Goal: Task Accomplishment & Management: Manage account settings

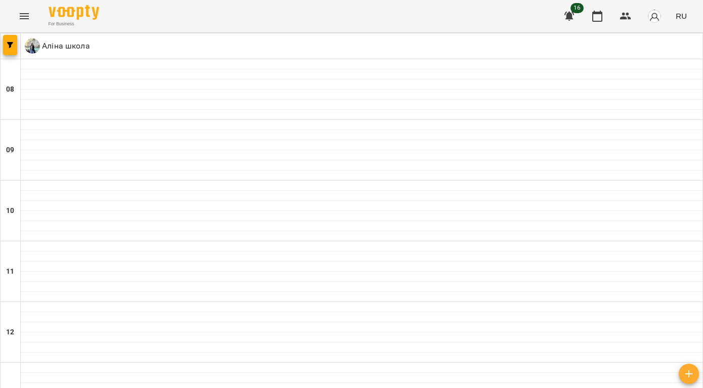
scroll to position [649, 0]
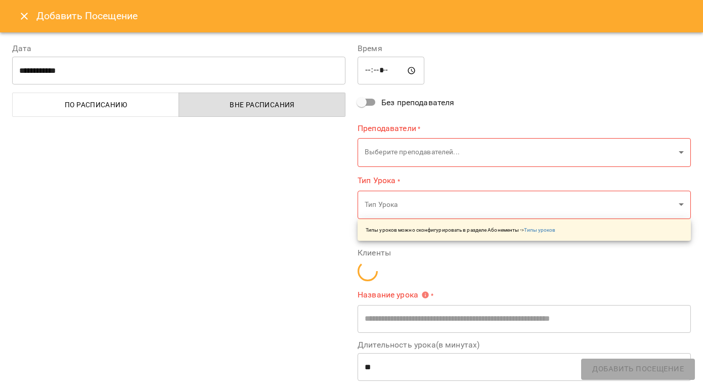
type input "**********"
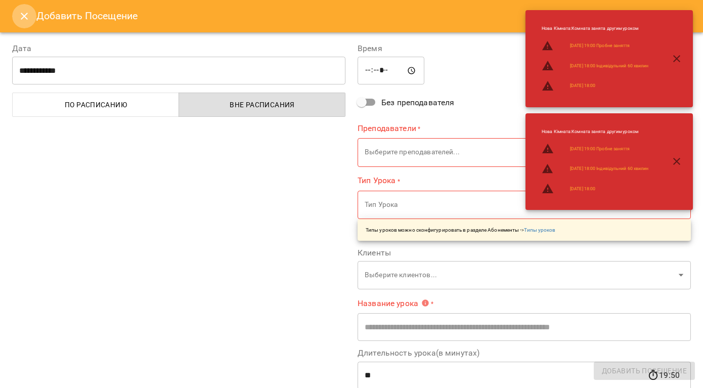
click at [20, 18] on icon "Close" at bounding box center [24, 16] width 12 height 12
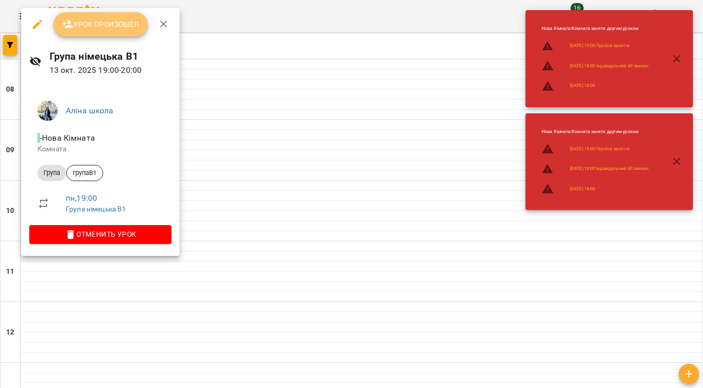
click at [107, 26] on span "Урок произошел" at bounding box center [101, 24] width 78 height 12
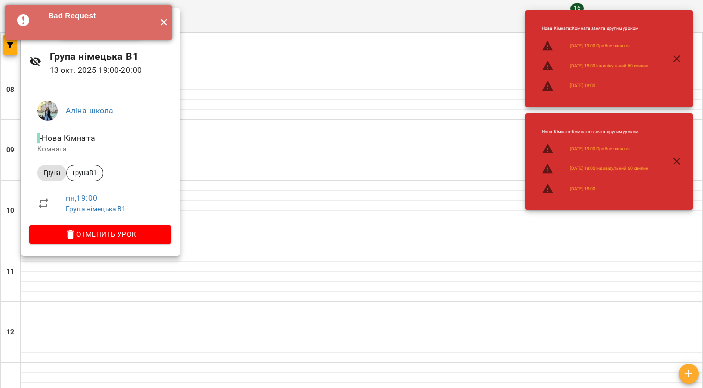
click at [169, 21] on button "✕" at bounding box center [163, 22] width 17 height 35
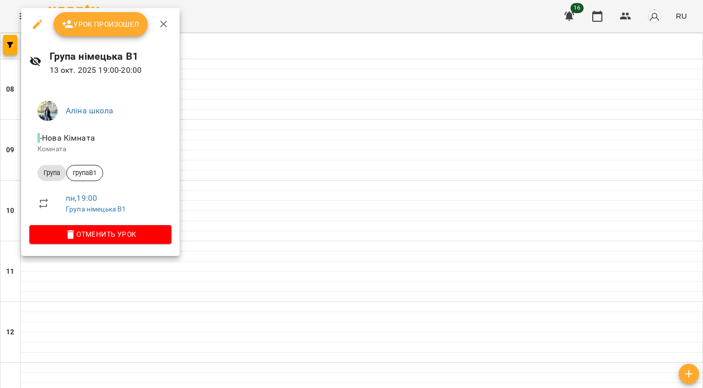
click at [98, 29] on span "Урок произошел" at bounding box center [101, 24] width 78 height 12
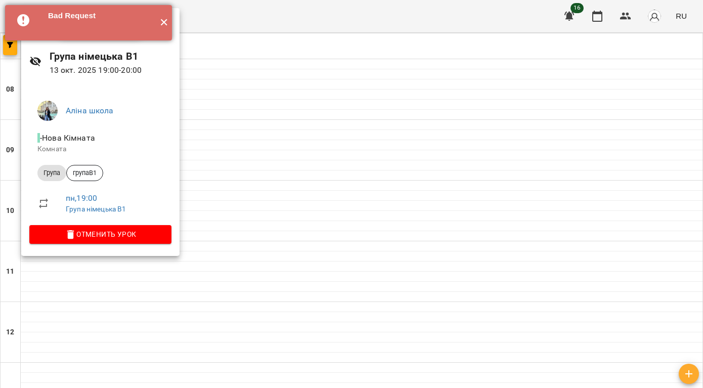
click at [166, 21] on button "✕" at bounding box center [163, 22] width 17 height 35
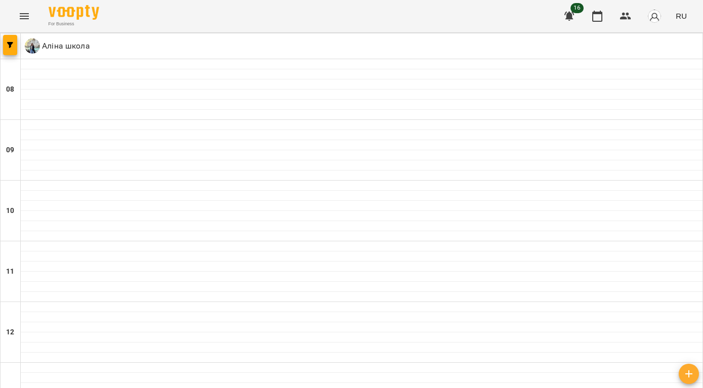
scroll to position [579, 0]
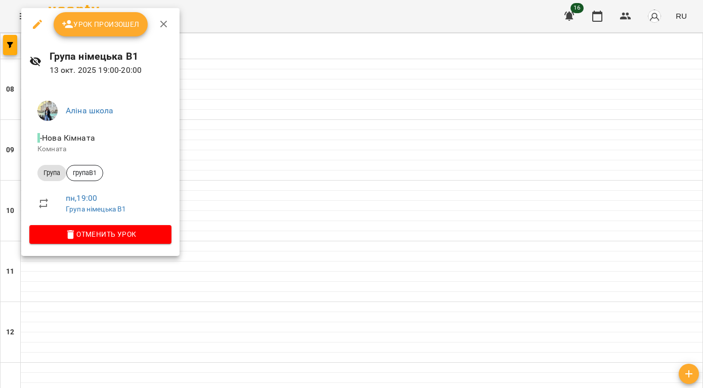
click at [96, 25] on span "Урок произошел" at bounding box center [101, 24] width 78 height 12
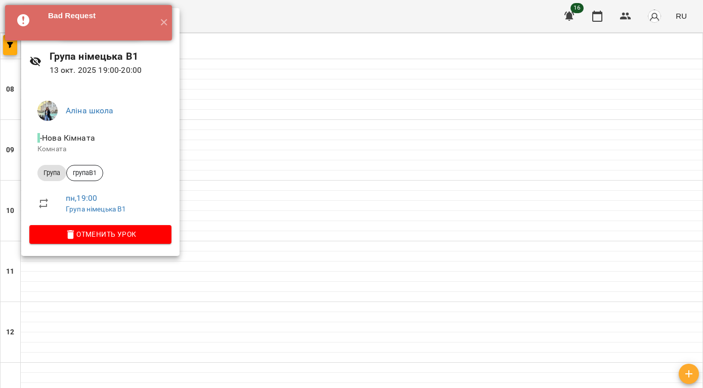
click at [21, 23] on icon at bounding box center [23, 20] width 12 height 12
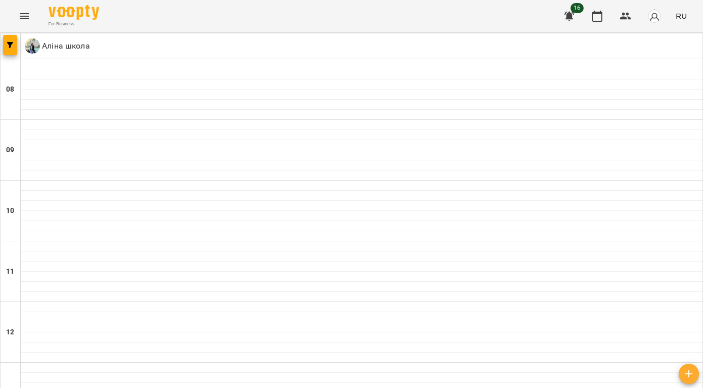
click at [20, 14] on icon "Menu" at bounding box center [24, 16] width 12 height 12
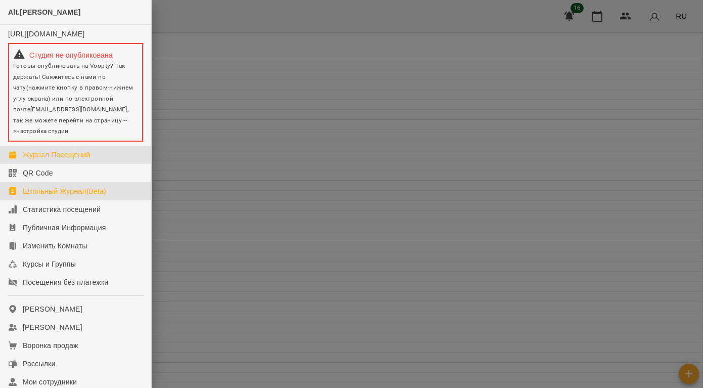
click at [60, 188] on link "Школьный Журнал(Beta)" at bounding box center [75, 191] width 151 height 18
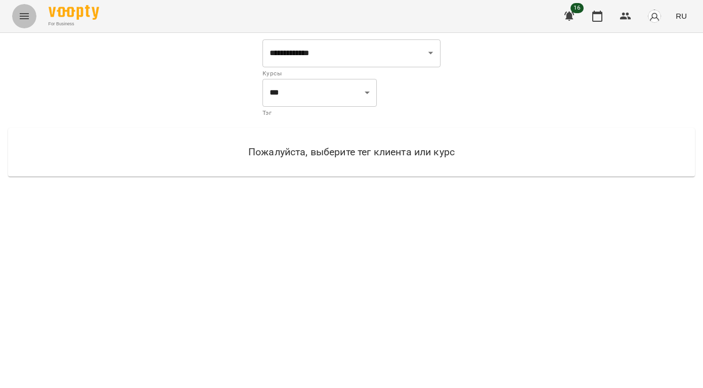
click at [23, 18] on icon "Menu" at bounding box center [24, 16] width 12 height 12
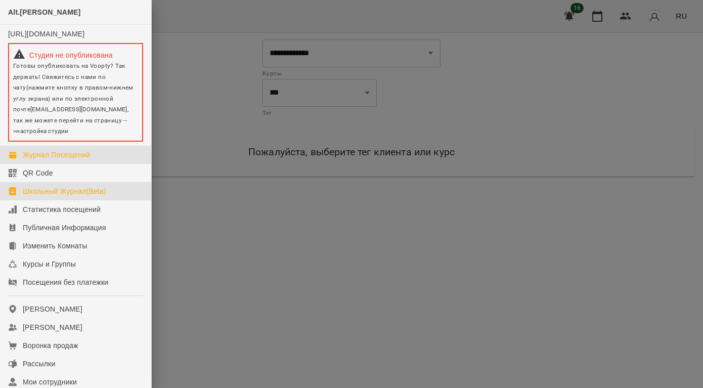
click at [49, 160] on div "Журнал Посещений" at bounding box center [56, 155] width 67 height 10
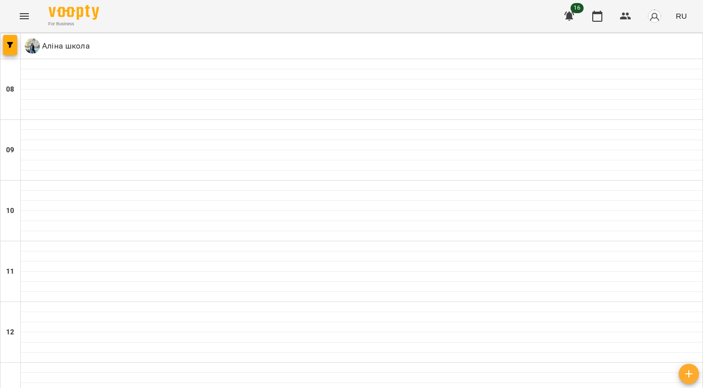
scroll to position [563, 0]
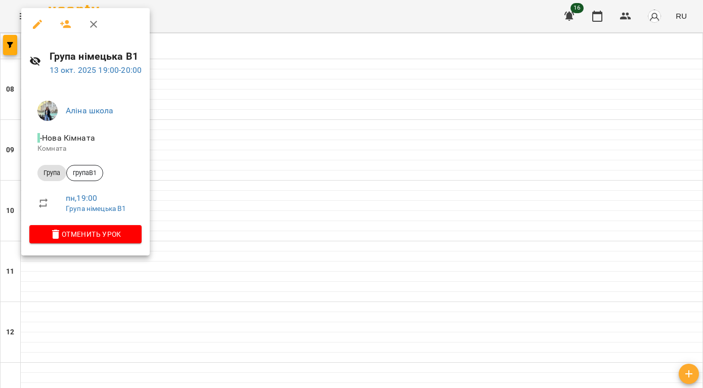
click at [67, 25] on icon "button" at bounding box center [66, 24] width 12 height 12
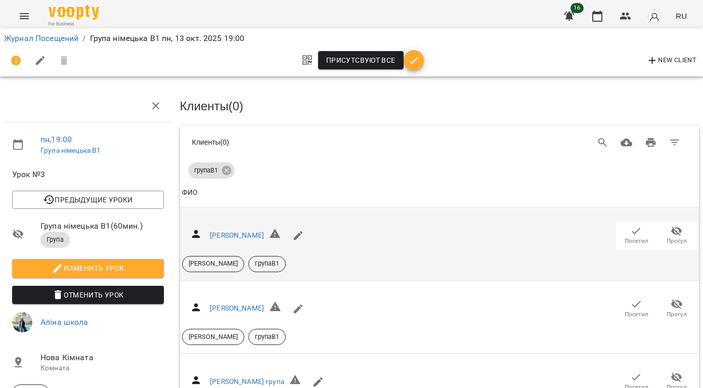
click at [634, 237] on span "Посетил" at bounding box center [637, 241] width 24 height 9
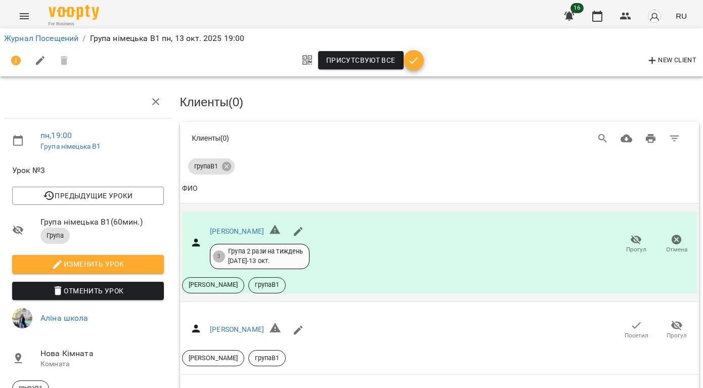
scroll to position [130, 0]
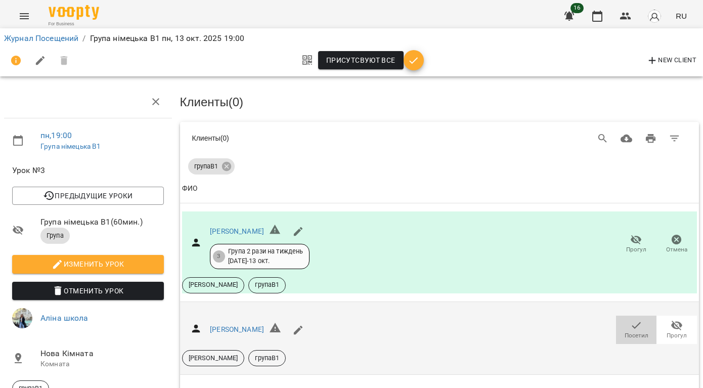
click at [633, 331] on span "Посетил" at bounding box center [637, 335] width 24 height 9
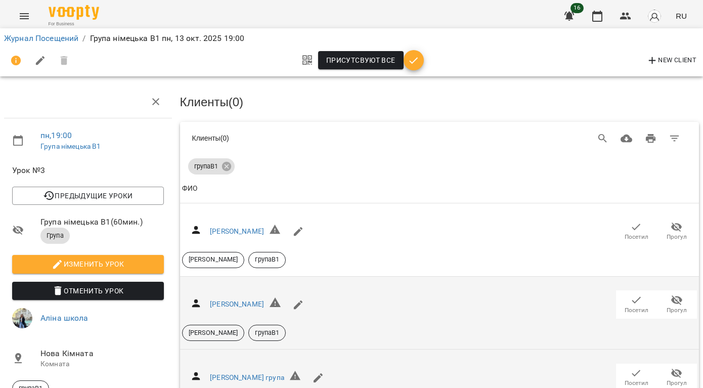
scroll to position [111, 0]
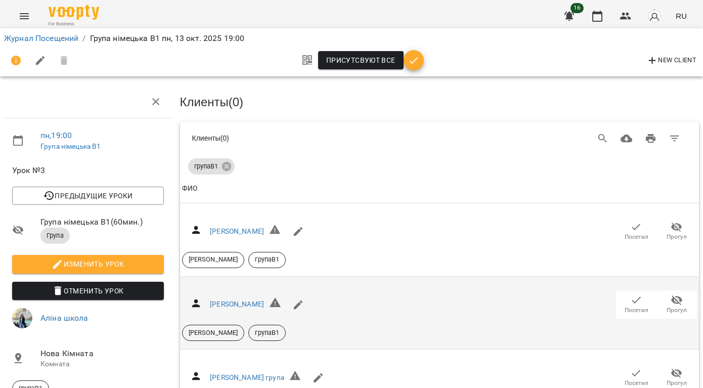
click at [638, 221] on icon "button" at bounding box center [636, 227] width 12 height 12
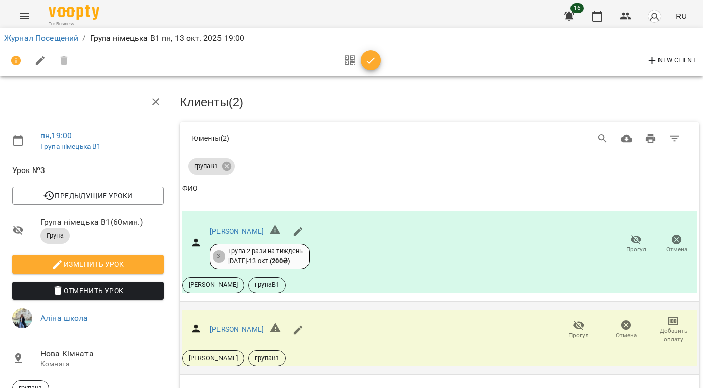
click at [629, 320] on icon "button" at bounding box center [626, 325] width 10 height 10
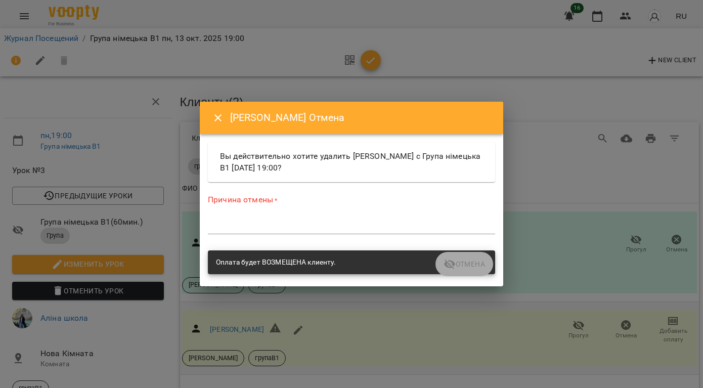
click at [216, 117] on icon "Close" at bounding box center [218, 118] width 12 height 12
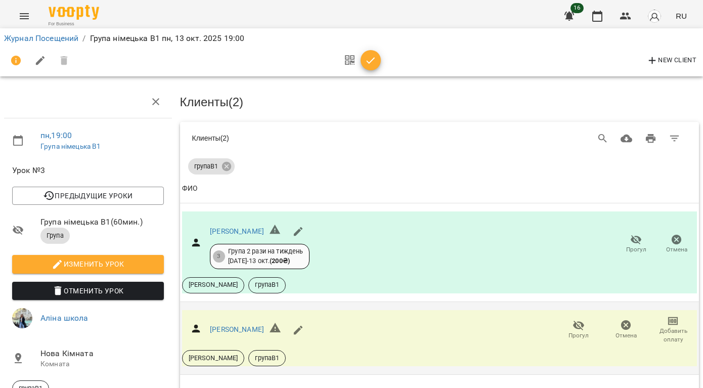
scroll to position [217, 0]
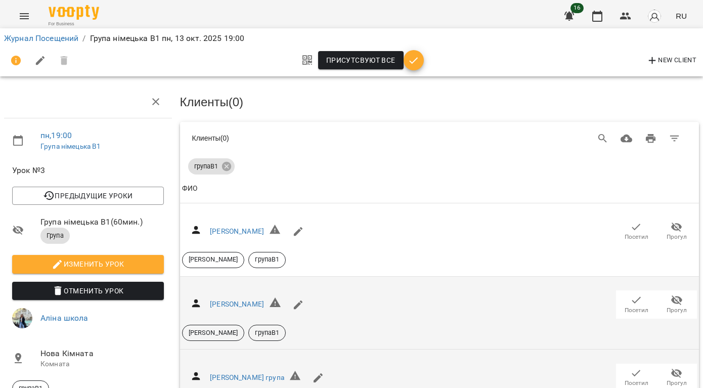
click at [639, 379] on span "Посетил" at bounding box center [637, 383] width 24 height 9
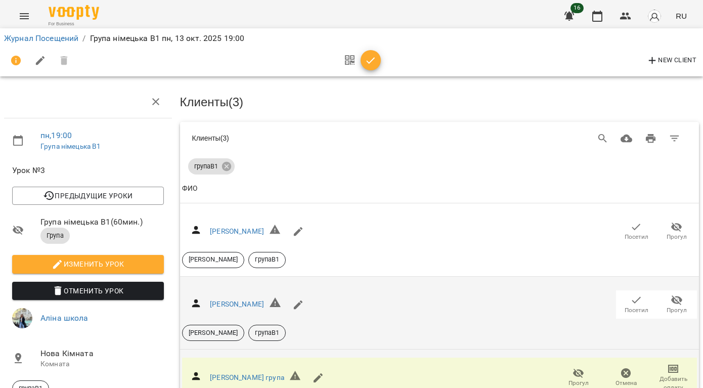
scroll to position [291, 0]
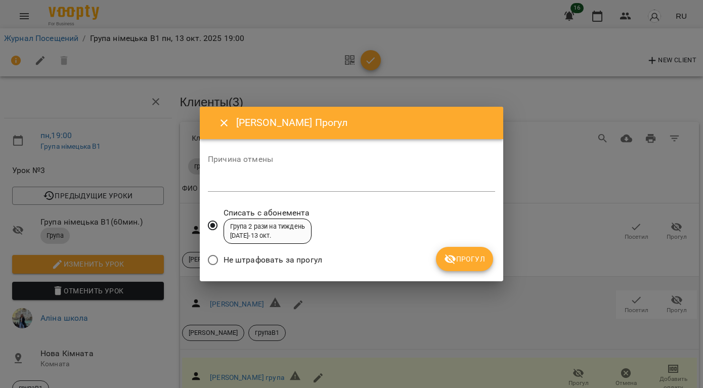
click at [462, 256] on span "Прогул" at bounding box center [464, 259] width 41 height 12
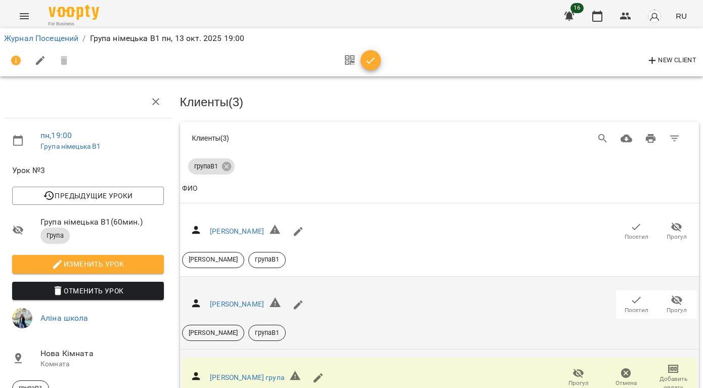
click at [640, 294] on icon "button" at bounding box center [636, 300] width 12 height 12
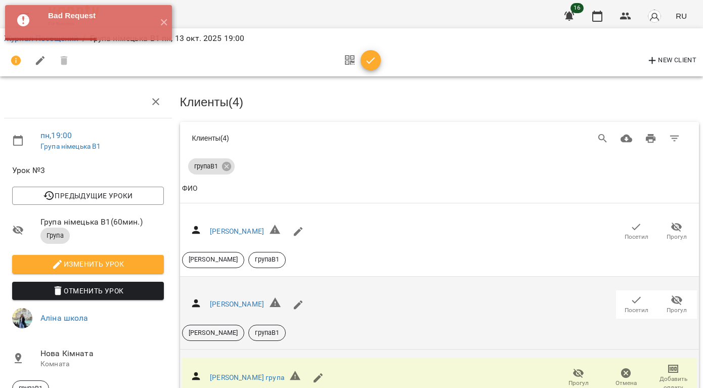
click at [630, 294] on icon "button" at bounding box center [636, 300] width 12 height 12
click at [630, 212] on div "[PERSON_NAME] Прогул Аліна групаВ1" at bounding box center [440, 240] width 516 height 57
click at [633, 221] on icon "button" at bounding box center [636, 227] width 12 height 12
click at [639, 294] on icon "button" at bounding box center [636, 300] width 12 height 12
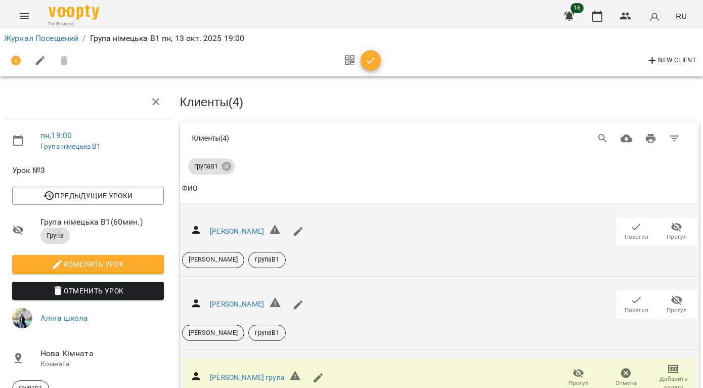
scroll to position [0, 0]
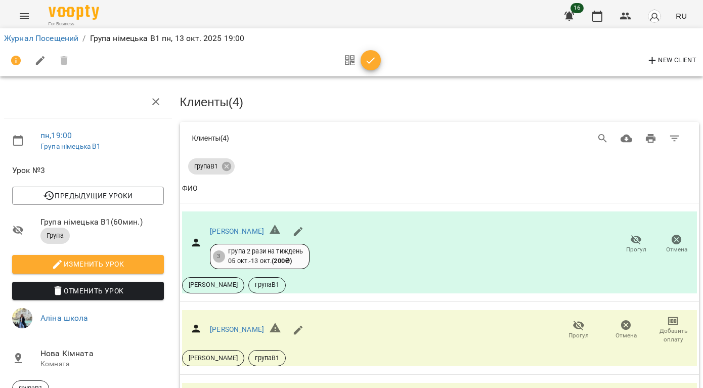
scroll to position [367, 0]
click at [370, 59] on icon "button" at bounding box center [371, 61] width 12 height 12
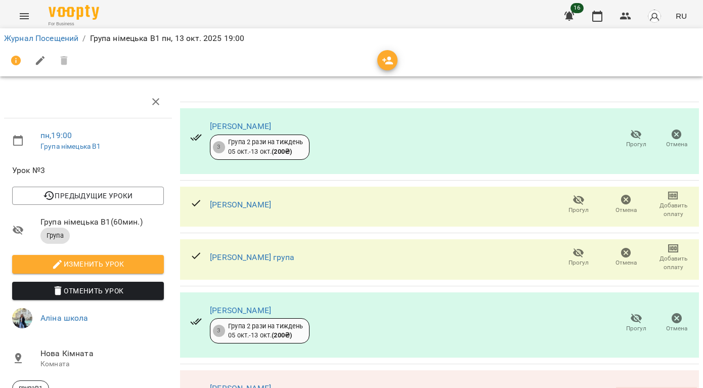
scroll to position [0, 0]
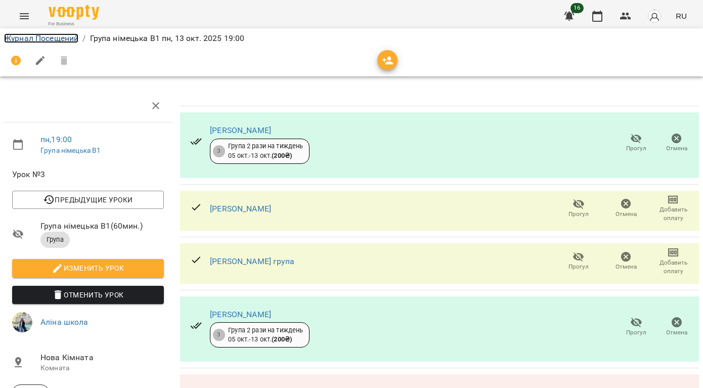
click at [68, 41] on link "Журнал Посещений" at bounding box center [41, 38] width 74 height 10
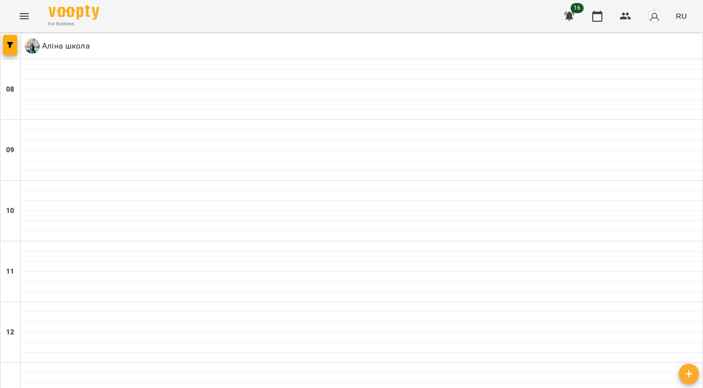
scroll to position [88, 0]
click at [28, 14] on icon "Menu" at bounding box center [24, 16] width 12 height 12
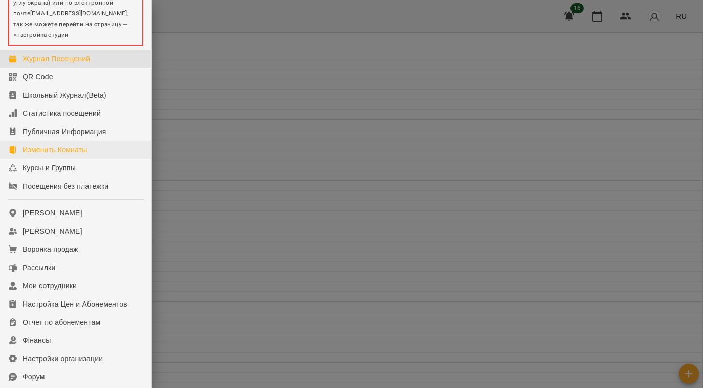
scroll to position [101, 0]
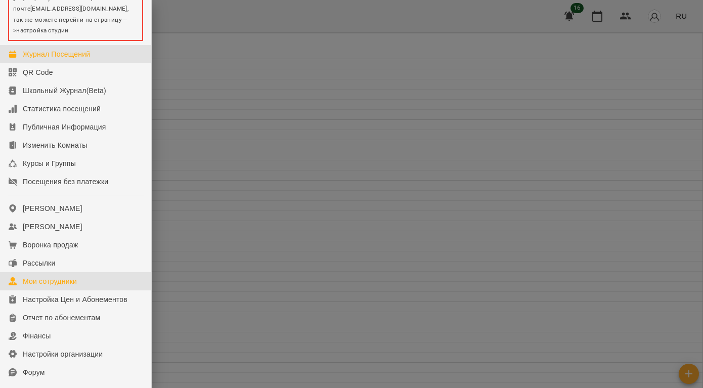
click at [45, 286] on div "Мои сотрудники" at bounding box center [50, 281] width 54 height 10
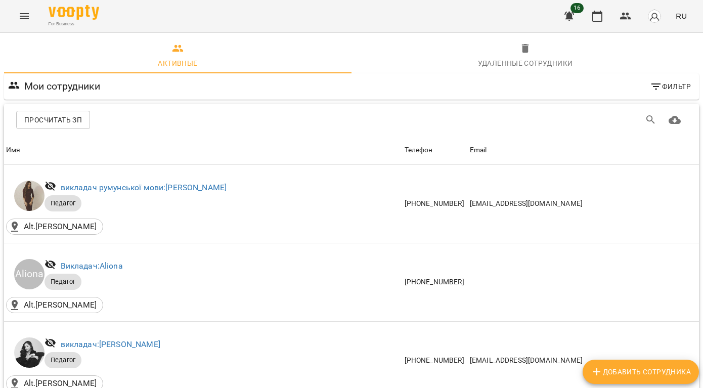
click at [62, 122] on span "Просчитать ЗП" at bounding box center [53, 120] width 58 height 12
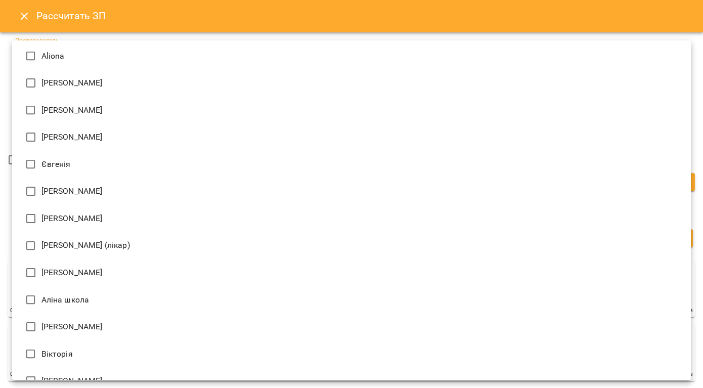
scroll to position [34, 0]
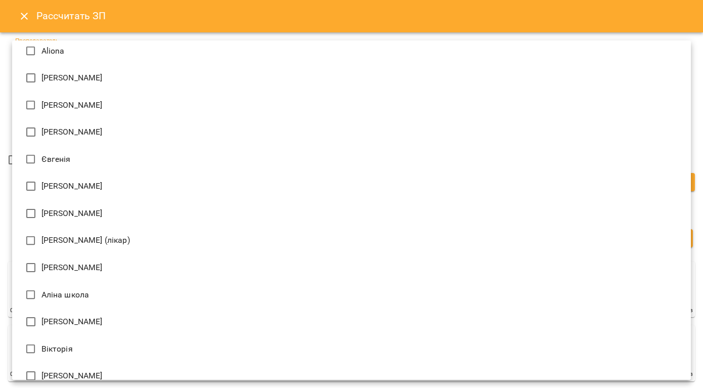
click at [67, 286] on li "Аліна школа" at bounding box center [351, 294] width 679 height 27
type input "**********"
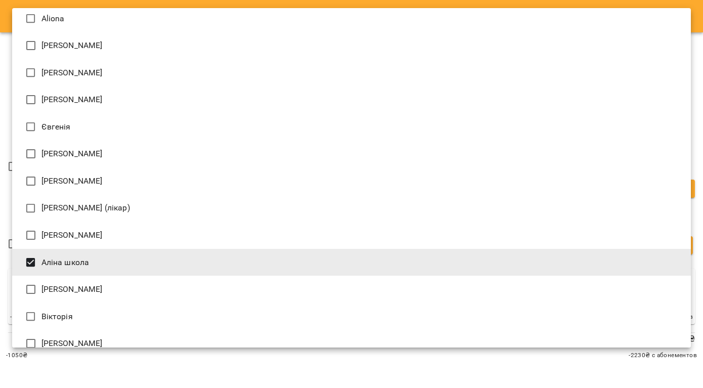
click at [6, 125] on div at bounding box center [351, 194] width 703 height 388
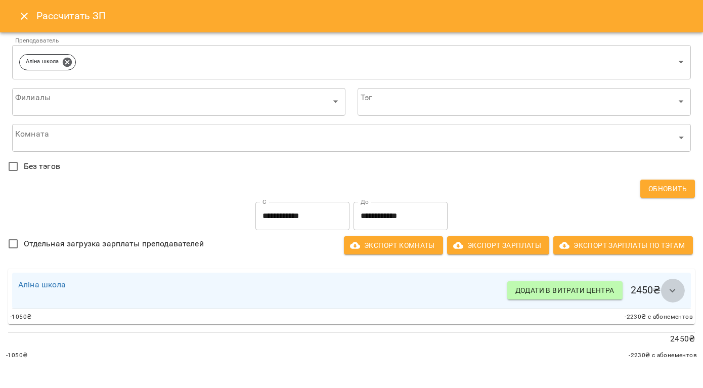
click at [672, 288] on icon "button" at bounding box center [673, 291] width 12 height 12
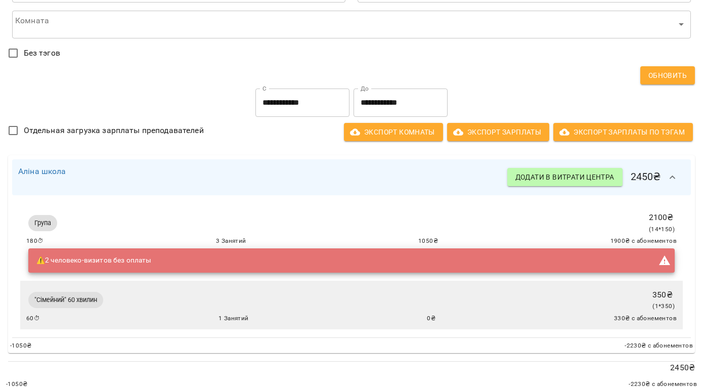
scroll to position [0, 0]
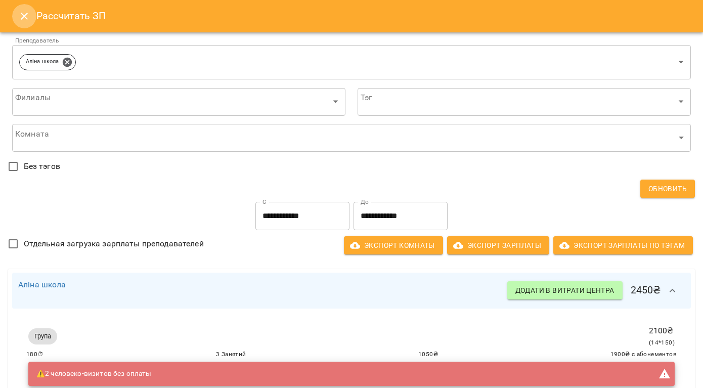
click at [25, 17] on icon "Close" at bounding box center [24, 16] width 7 height 7
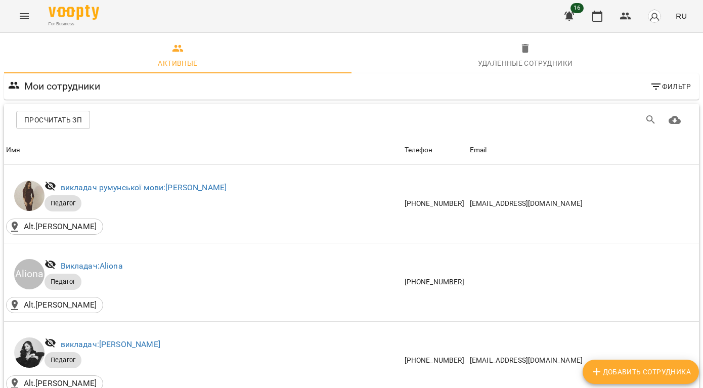
click at [28, 14] on icon "Menu" at bounding box center [24, 16] width 12 height 12
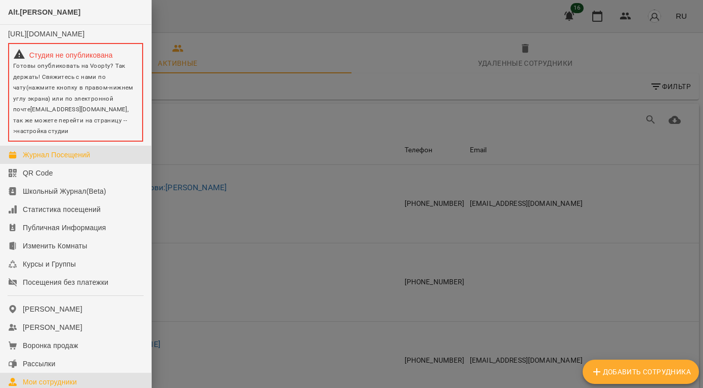
click at [59, 159] on div "Журнал Посещений" at bounding box center [56, 155] width 67 height 10
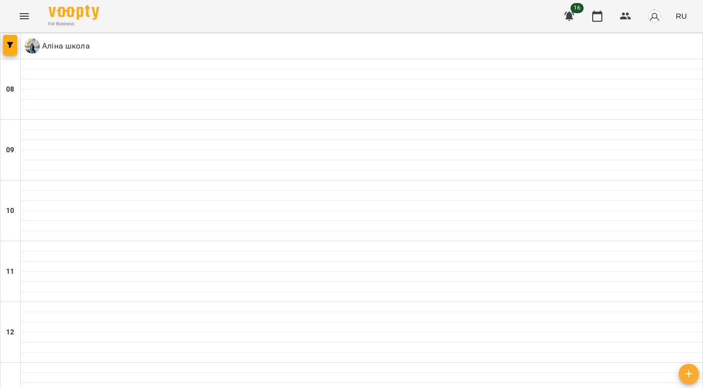
scroll to position [36, 0]
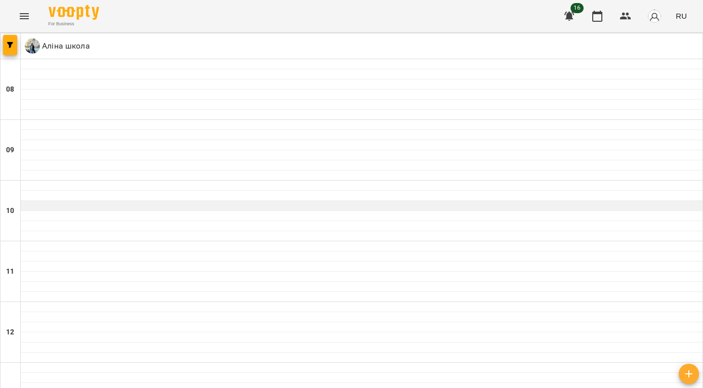
click at [181, 201] on div at bounding box center [362, 206] width 682 height 10
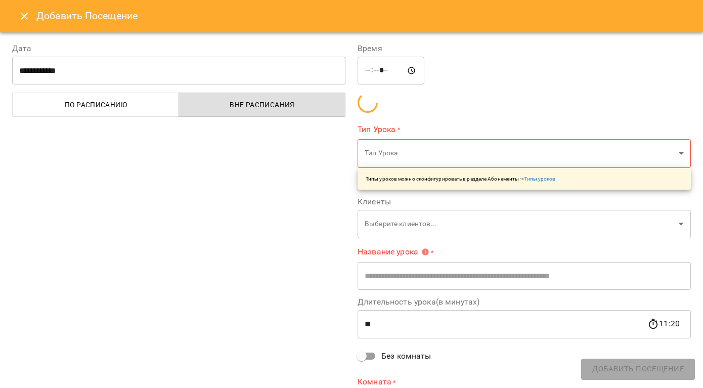
type input "**********"
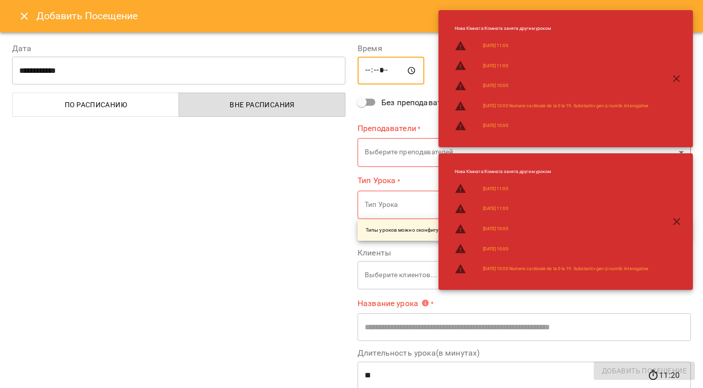
click at [387, 71] on input "*****" at bounding box center [391, 71] width 67 height 28
click at [381, 71] on input "*****" at bounding box center [391, 71] width 67 height 28
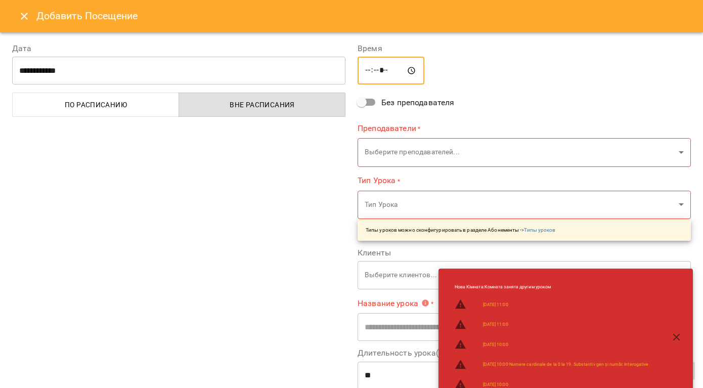
type input "*****"
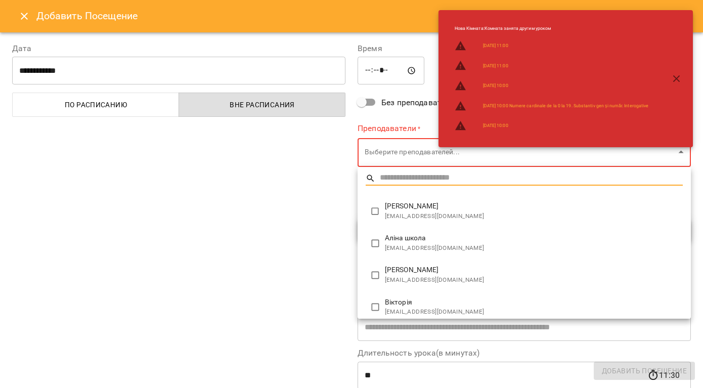
type input "**********"
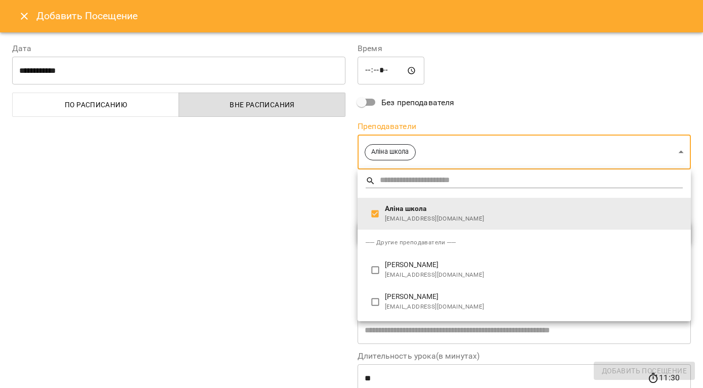
click at [317, 248] on div at bounding box center [351, 194] width 703 height 388
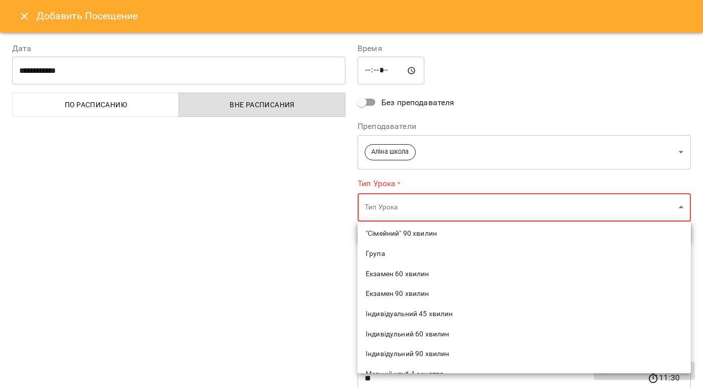
scroll to position [70, 0]
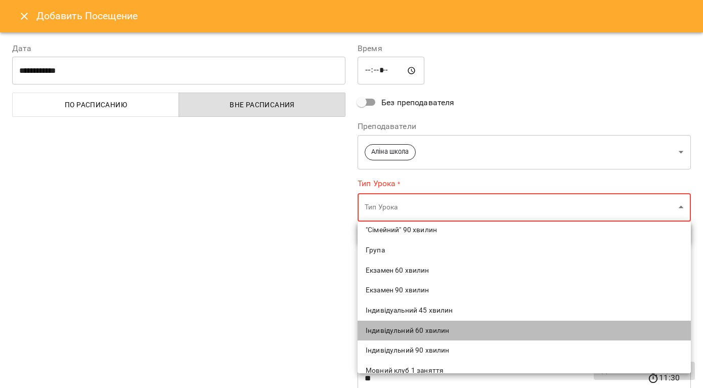
click at [395, 329] on span "Індивідульний 60 хвилин" at bounding box center [524, 331] width 317 height 10
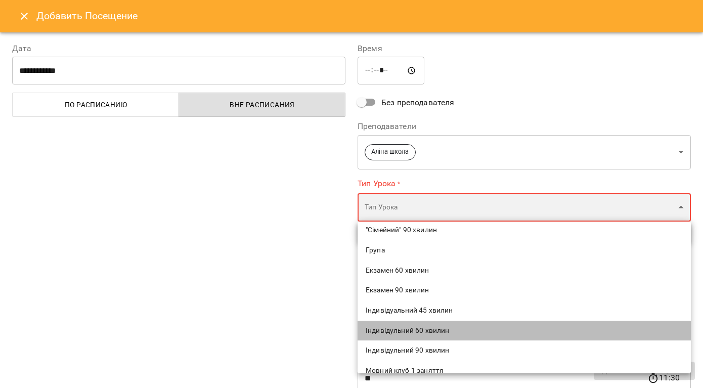
type input "**********"
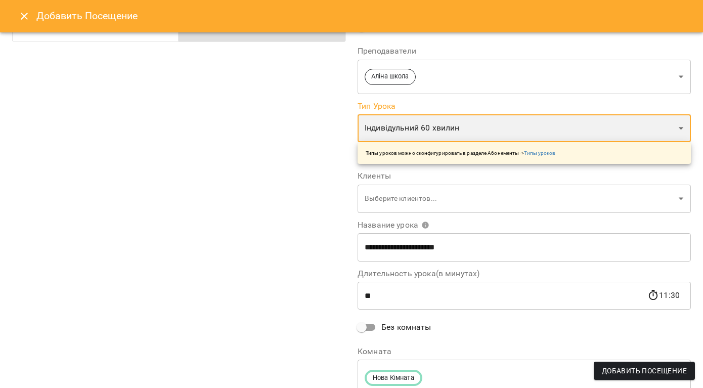
scroll to position [88, 0]
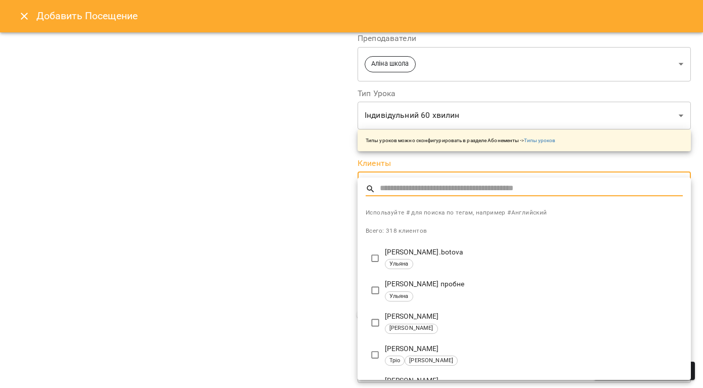
type input "*"
click at [467, 186] on input "text" at bounding box center [531, 189] width 303 height 15
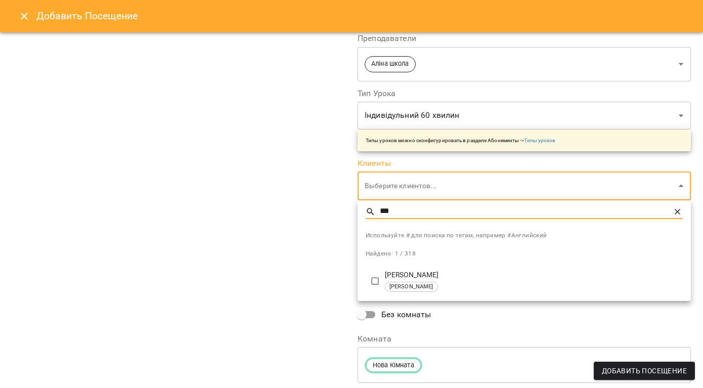
type input "***"
click at [394, 298] on ul "*** Используйте # для поиска по тегам, например #Английский Найдено: 1 / 318 Яр…" at bounding box center [524, 250] width 333 height 101
click at [397, 288] on span "[PERSON_NAME]" at bounding box center [412, 287] width 52 height 9
type input "**********"
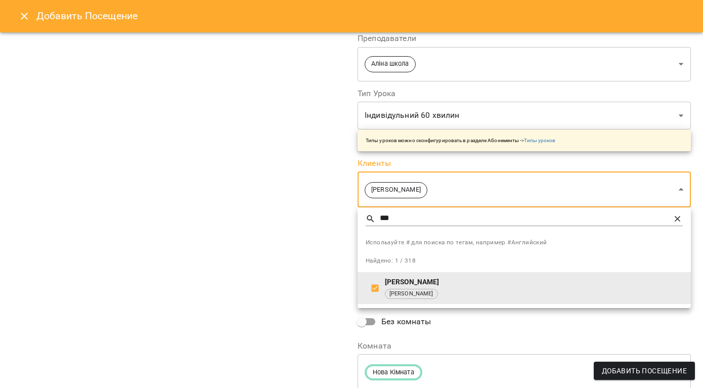
click at [320, 264] on div at bounding box center [351, 194] width 703 height 388
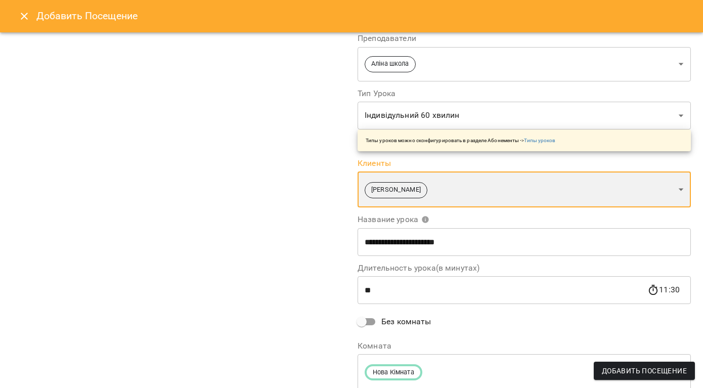
scroll to position [124, 0]
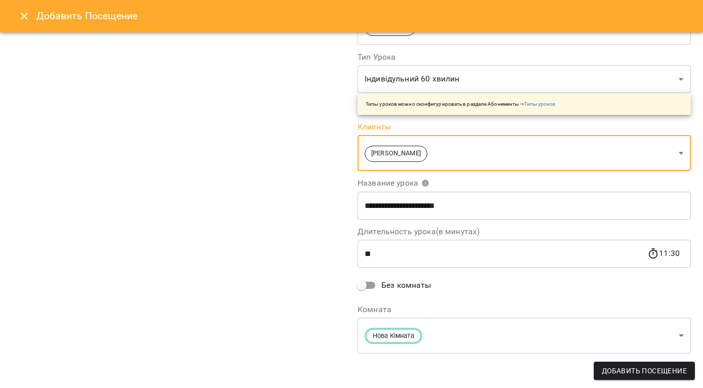
click at [616, 371] on span "Добавить Посещение" at bounding box center [644, 371] width 85 height 12
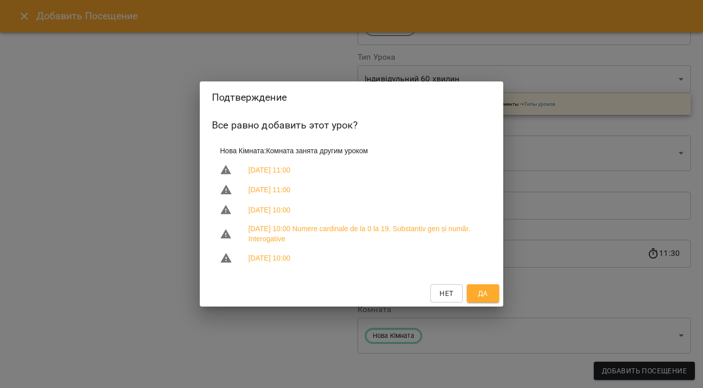
click at [486, 294] on span "Да" at bounding box center [483, 293] width 10 height 12
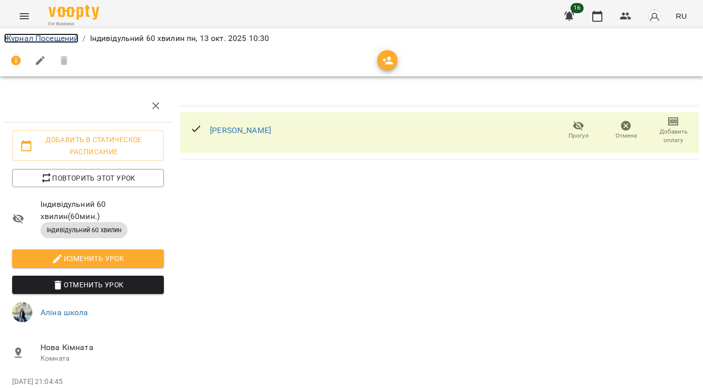
click at [63, 40] on link "Журнал Посещений" at bounding box center [41, 38] width 74 height 10
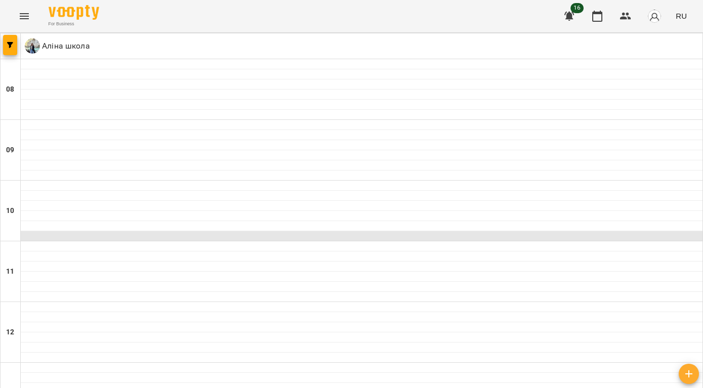
scroll to position [649, 0]
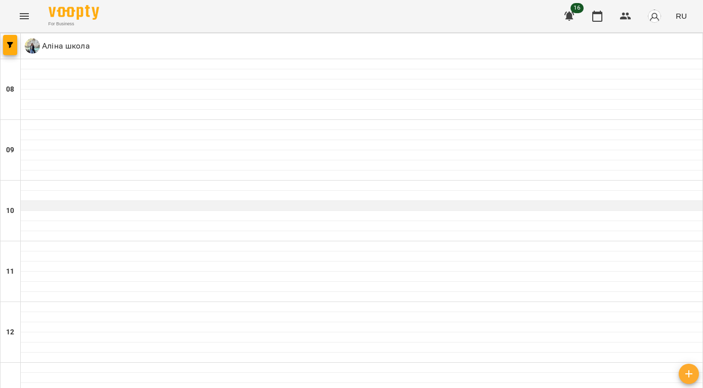
scroll to position [614, 0]
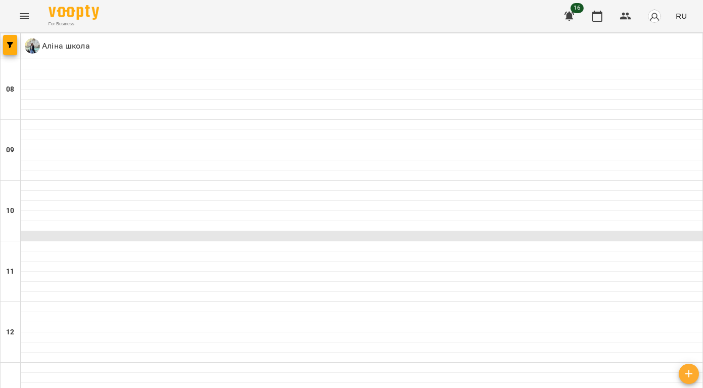
scroll to position [458, 0]
